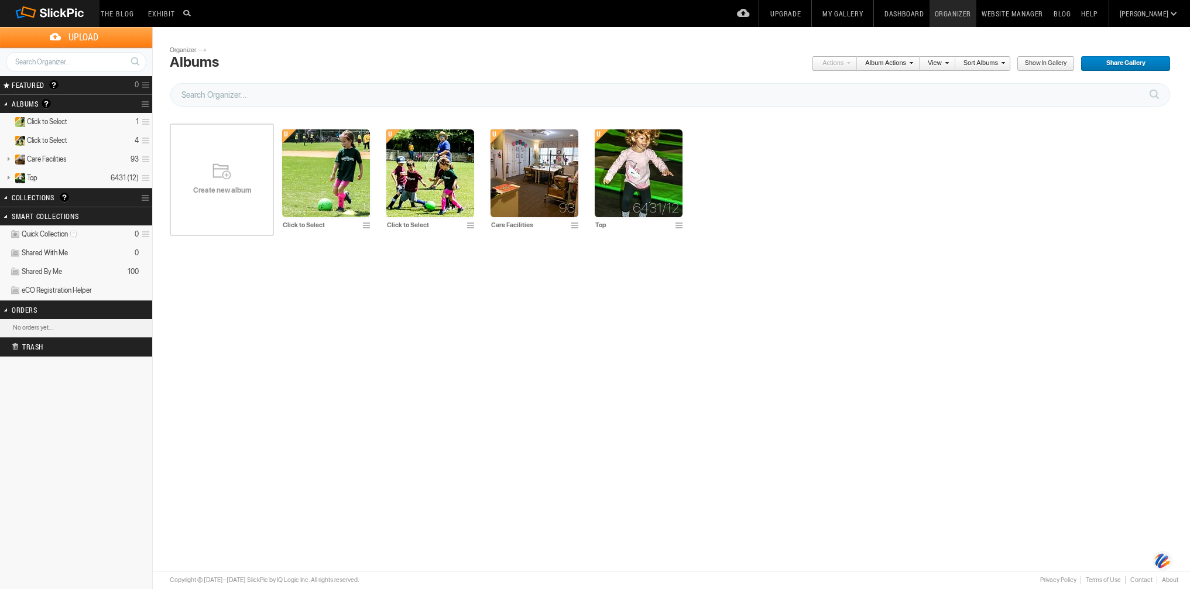
click at [144, 103] on link at bounding box center [146, 104] width 11 height 16
click at [59, 179] on details "Top 6431 (12)" at bounding box center [76, 178] width 152 height 19
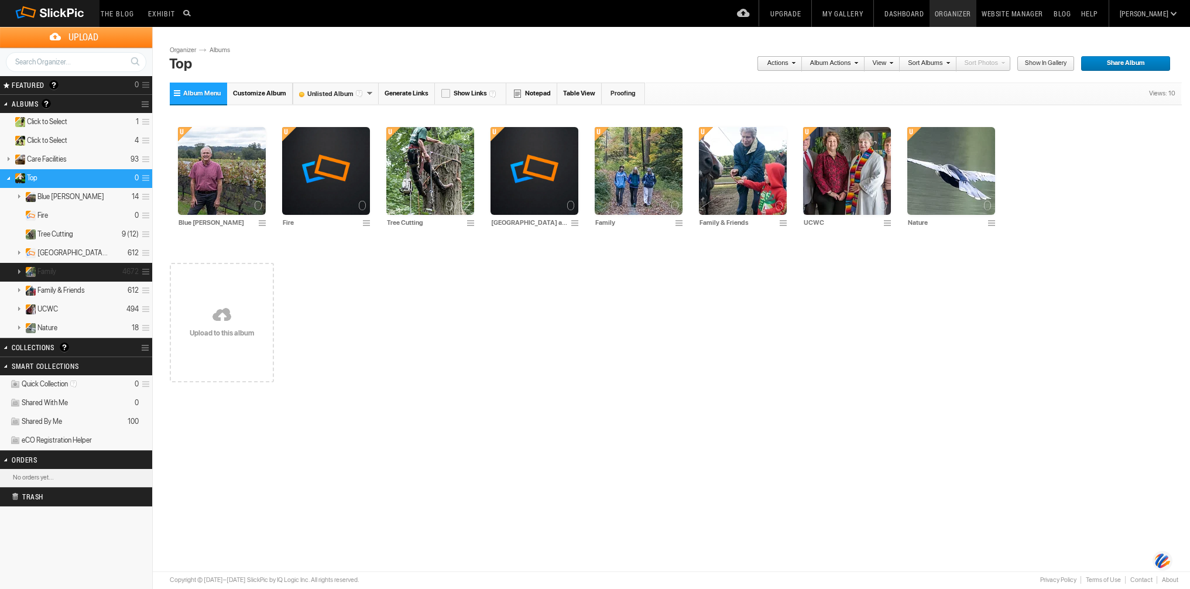
click at [63, 270] on details "Family 4672" at bounding box center [76, 272] width 152 height 19
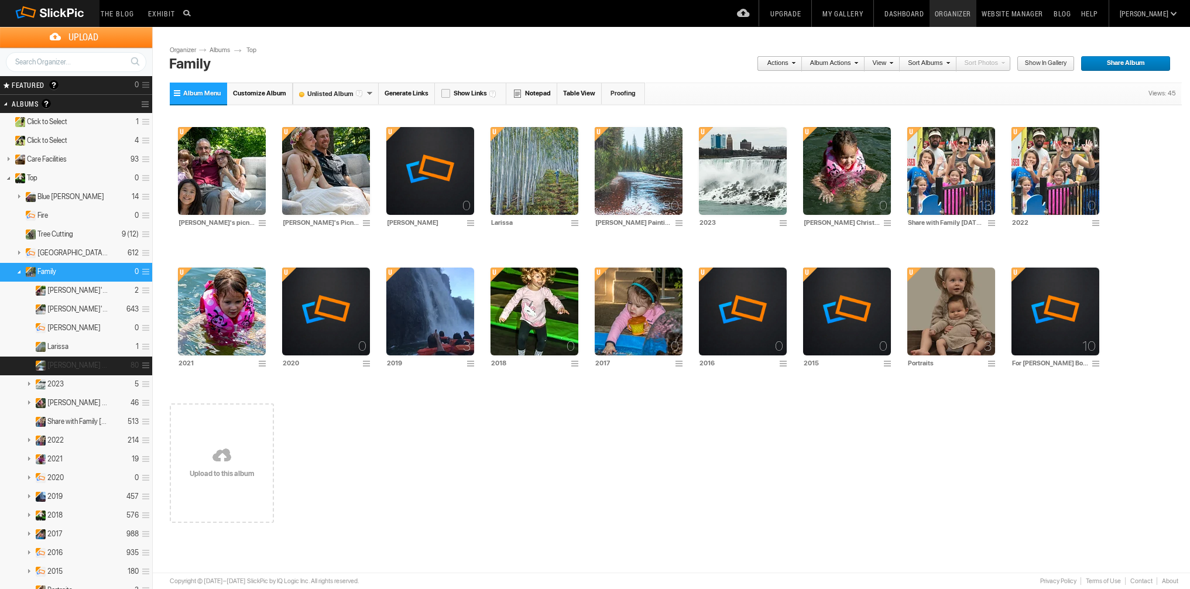
click at [53, 367] on span "[PERSON_NAME] Paintings" at bounding box center [77, 365] width 61 height 9
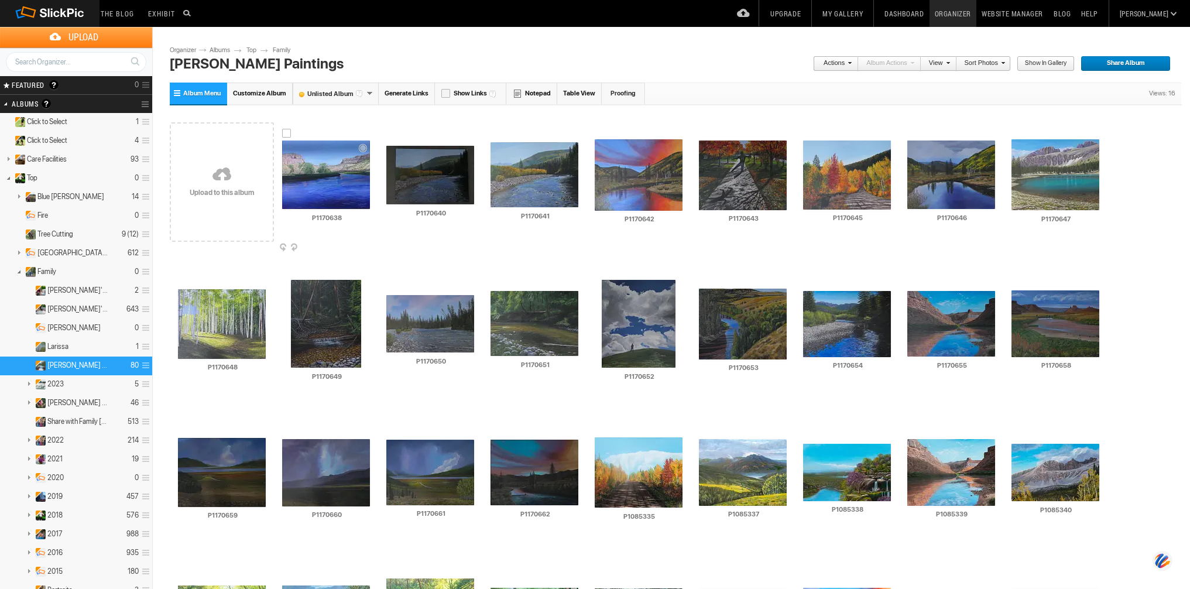
click at [286, 133] on div at bounding box center [286, 133] width 9 height 9
click at [393, 135] on div at bounding box center [390, 138] width 9 height 9
click at [206, 93] on span "Album Menu" at bounding box center [201, 94] width 37 height 8
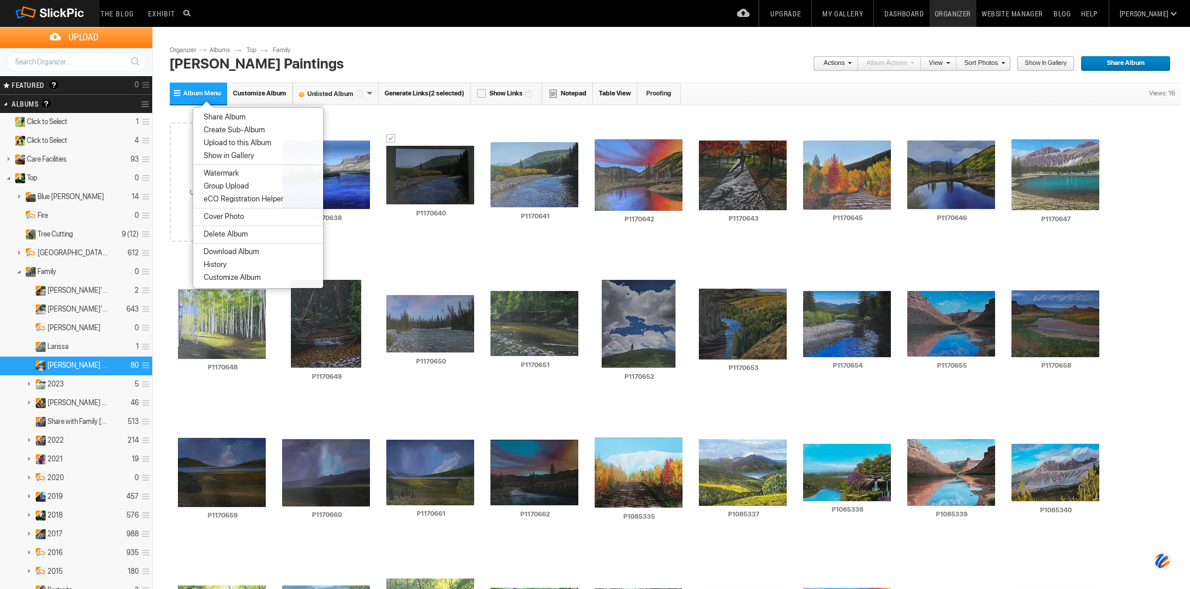
click at [418, 105] on div "Album Menu Customize Album Unlisted Album Public Album Unlisted Album Private A…" at bounding box center [676, 95] width 1012 height 25
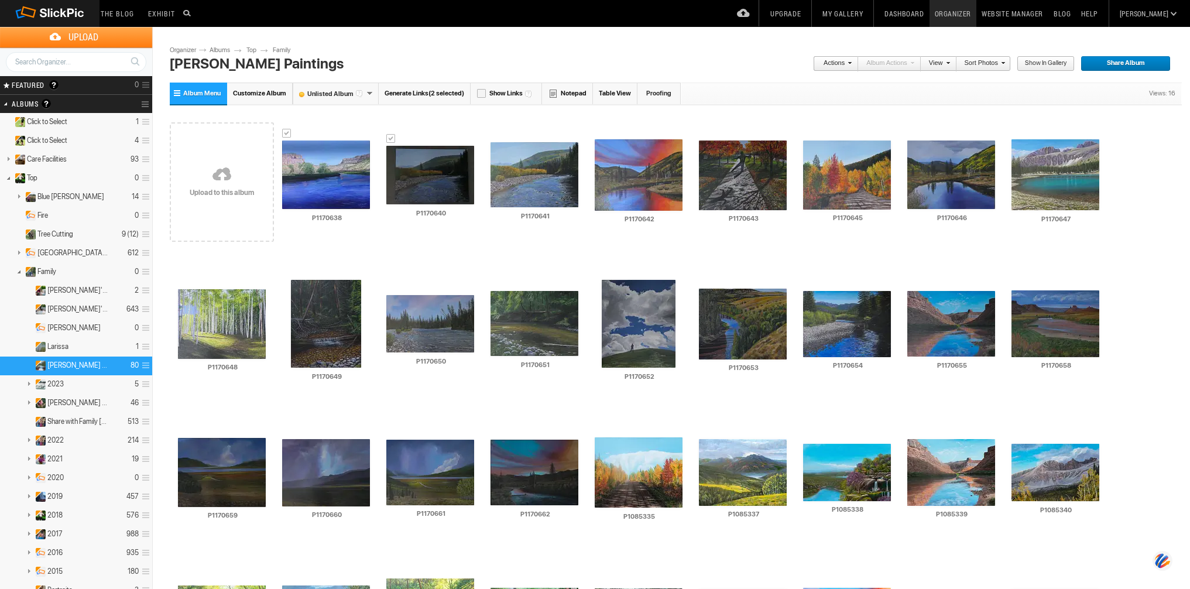
click at [844, 63] on link "Actions" at bounding box center [832, 63] width 39 height 15
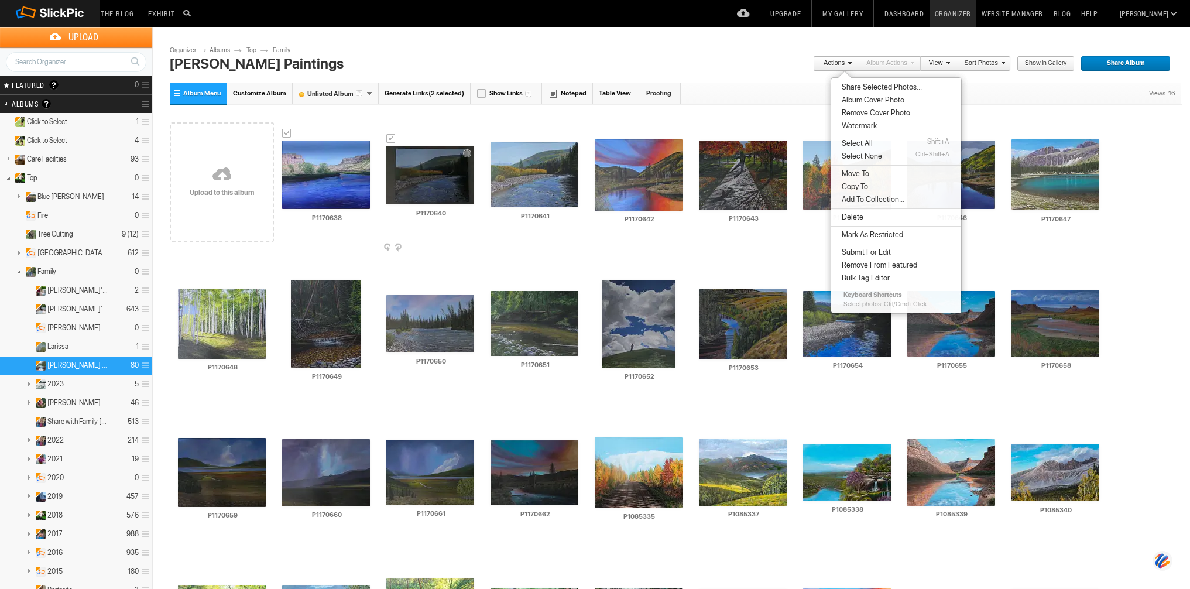
click at [391, 135] on div at bounding box center [390, 138] width 9 height 9
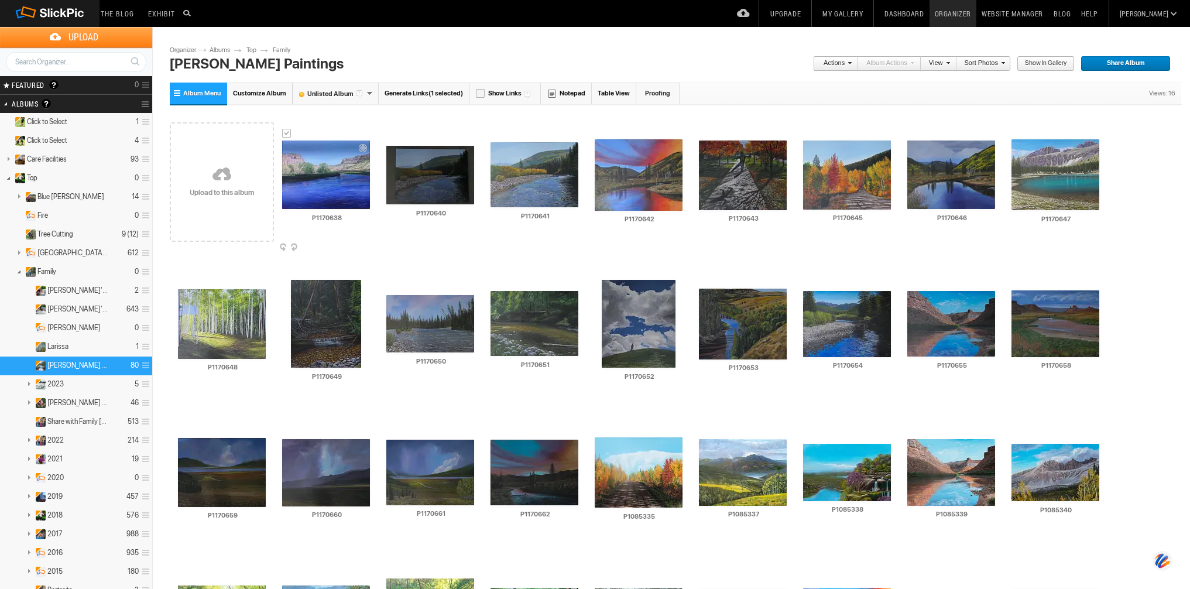
click at [286, 132] on div at bounding box center [286, 133] width 9 height 9
